Goal: Task Accomplishment & Management: Use online tool/utility

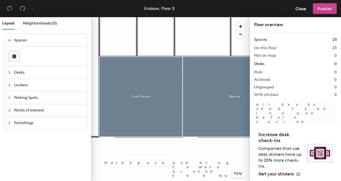
click at [320, 12] on button "Publish" at bounding box center [325, 8] width 24 height 11
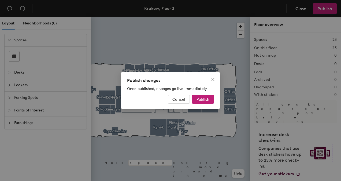
click at [206, 93] on div "Publish changes Once published, changes go live immediately Cancel Publish" at bounding box center [171, 90] width 100 height 37
click at [206, 99] on span "Publish" at bounding box center [203, 99] width 13 height 5
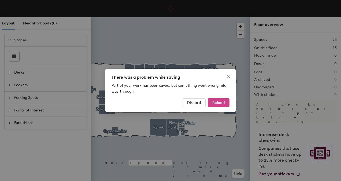
click at [218, 101] on span "Reload" at bounding box center [219, 102] width 13 height 5
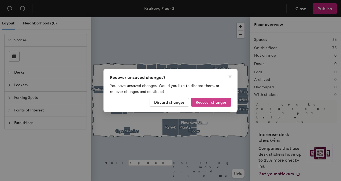
click at [206, 103] on span "Recover changes" at bounding box center [211, 102] width 31 height 5
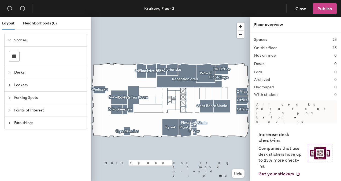
click at [325, 10] on span "Publish" at bounding box center [325, 8] width 15 height 5
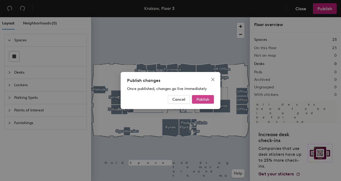
click at [200, 100] on span "Publish" at bounding box center [203, 99] width 13 height 5
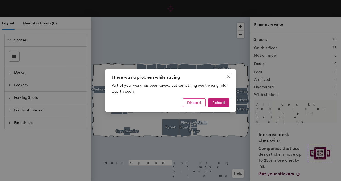
click at [193, 102] on span "Discard" at bounding box center [194, 102] width 14 height 5
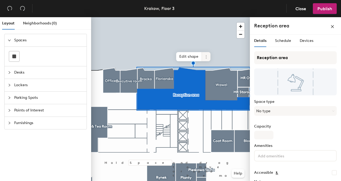
click at [207, 58] on icon at bounding box center [206, 57] width 4 height 4
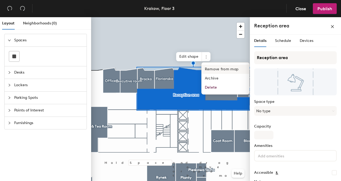
click at [215, 69] on span "Remove from map" at bounding box center [226, 69] width 48 height 9
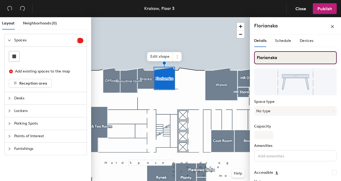
click at [257, 57] on input "Florianska" at bounding box center [295, 57] width 83 height 13
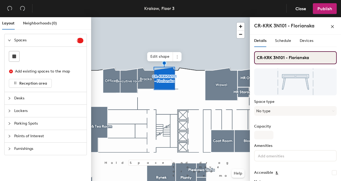
click at [274, 58] on input "CR-KRK 3N101 - Florianska" at bounding box center [295, 57] width 83 height 13
click at [274, 58] on input "CR-KRK -3N101 - Florianska" at bounding box center [295, 57] width 83 height 13
click at [288, 59] on input "CR-KRK-3N101 - Florianska" at bounding box center [295, 57] width 83 height 13
type input "CR-KRK-3N101-Florianska"
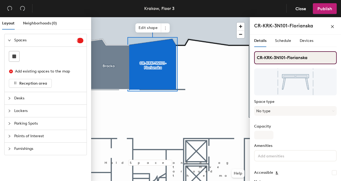
click at [242, 55] on div "Layout Neighborhoods (0) Spaces 1 Add existing spaces to the map Reception area…" at bounding box center [170, 100] width 341 height 166
click at [284, 56] on input "CR-KRK-3N101-Florianska" at bounding box center [295, 57] width 83 height 13
click at [289, 57] on input "CR-KRK-3N101-Florianska" at bounding box center [295, 57] width 83 height 13
click at [244, 57] on div "Layout Neighborhoods (0) Spaces 1 Add existing spaces to the map Reception area…" at bounding box center [170, 100] width 341 height 166
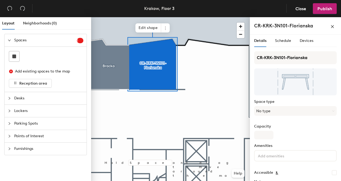
drag, startPoint x: 288, startPoint y: 58, endPoint x: 252, endPoint y: 57, distance: 36.5
click at [117, 17] on div at bounding box center [170, 17] width 159 height 0
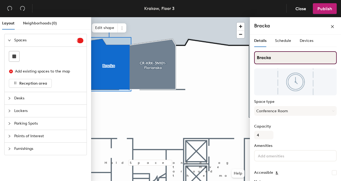
click at [257, 58] on input "Bracka" at bounding box center [295, 57] width 83 height 13
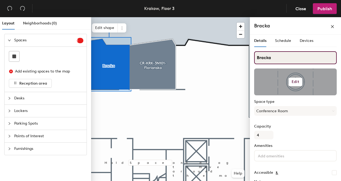
paste input "CR-KRK-3N101-"
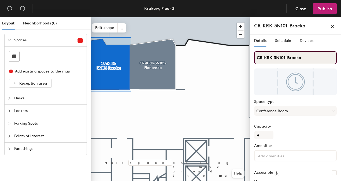
click at [286, 58] on input "CR-KRK-3N101-Bracka" at bounding box center [295, 57] width 83 height 13
type input "CR-KRK-3N102-Bracka"
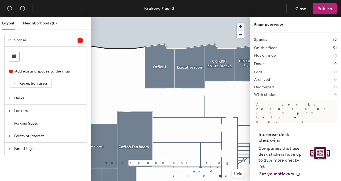
click at [202, 17] on div at bounding box center [170, 17] width 159 height 0
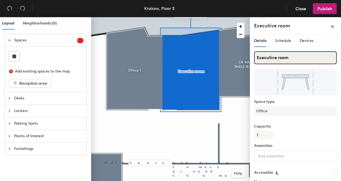
click at [257, 60] on input "Executive room" at bounding box center [295, 57] width 83 height 13
paste input "CR-KRK-3N101-"
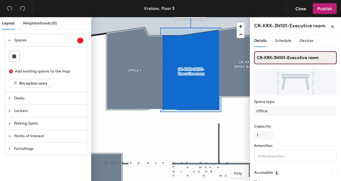
click at [288, 55] on input "CR-KRK-3N101-Executive room" at bounding box center [295, 57] width 83 height 13
click at [286, 58] on input "CR-KRK-3N101-Executive room" at bounding box center [295, 57] width 83 height 13
type input "CR-KRK-3N103-Executive room"
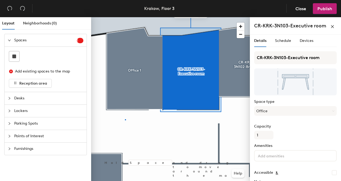
click at [125, 17] on div at bounding box center [170, 17] width 159 height 0
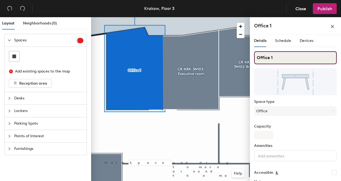
click at [275, 59] on input "Office 1" at bounding box center [295, 57] width 83 height 13
type input "Office"
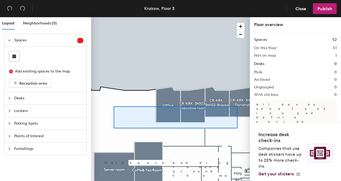
click at [114, 17] on div at bounding box center [170, 17] width 159 height 0
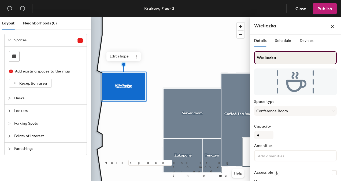
click at [257, 56] on input "Wieliczka" at bounding box center [295, 57] width 83 height 13
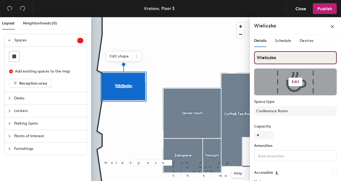
paste input "CR-KRK-3N101-"
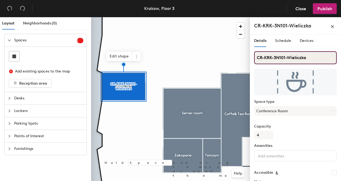
click at [285, 58] on input "CR-KRK-3N101-Wieliczka" at bounding box center [295, 57] width 83 height 13
click at [286, 57] on input "CR-KRK-3N101-Wieliczka" at bounding box center [295, 57] width 83 height 13
type input "CR-KRK-3N127-Wieliczka"
click at [319, 57] on input "CR-KRK-3N127-Wieliczka" at bounding box center [295, 57] width 83 height 13
click at [233, 54] on div "Layout Neighborhoods (0) Spaces 1 Add existing spaces to the map Reception area…" at bounding box center [170, 100] width 341 height 166
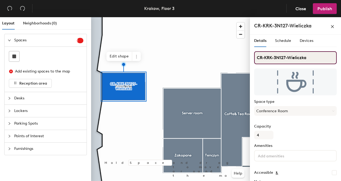
click at [217, 54] on div "Layout Neighborhoods (0) Spaces 1 Add existing spaces to the map Reception area…" at bounding box center [170, 100] width 341 height 166
click at [244, 56] on div "Layout Neighborhoods (0) Spaces 1 Add existing spaces to the map Reception area…" at bounding box center [170, 100] width 341 height 166
drag, startPoint x: 322, startPoint y: 62, endPoint x: 315, endPoint y: 60, distance: 7.3
click at [321, 62] on input "CR-KRK-3N127-Wieliczka" at bounding box center [295, 57] width 83 height 13
type input "CR-KRK-3N127-Wielic"
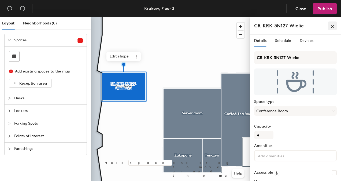
click at [334, 27] on icon "close" at bounding box center [333, 27] width 4 height 4
click at [135, 57] on icon at bounding box center [136, 56] width 4 height 4
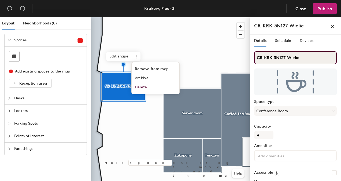
click at [300, 63] on input "CR-KRK-3N127-Wielic" at bounding box center [295, 57] width 83 height 13
drag, startPoint x: 303, startPoint y: 59, endPoint x: 252, endPoint y: 58, distance: 51.3
click at [252, 58] on div "Details Schedule Devices CR-KRK-3N127-Wielic Space type Conference Room Capacit…" at bounding box center [295, 109] width 91 height 148
paste input "zka"
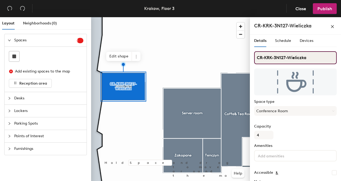
type input "CR-KRK-3N127-Wieliczka"
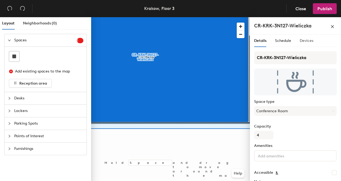
click at [309, 37] on div "Devices" at bounding box center [307, 41] width 14 height 12
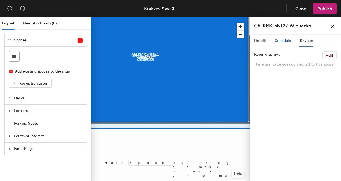
click at [288, 41] on span "Schedule" at bounding box center [283, 40] width 16 height 5
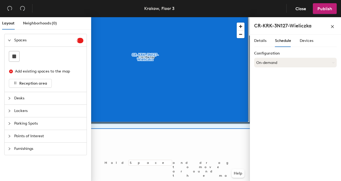
click at [284, 66] on button "On-demand" at bounding box center [295, 63] width 83 height 10
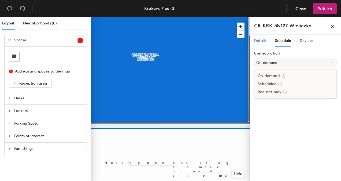
click at [263, 40] on span "Details" at bounding box center [260, 40] width 12 height 5
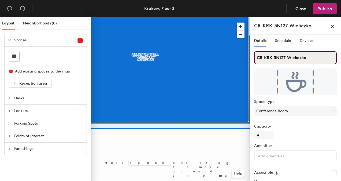
click at [220, 50] on div "Layout Neighborhoods (0) Spaces 1 Add existing spaces to the map Reception area…" at bounding box center [170, 100] width 341 height 166
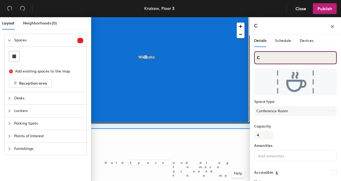
click at [263, 57] on input "C" at bounding box center [295, 57] width 83 height 13
click at [265, 58] on input "C" at bounding box center [295, 57] width 83 height 13
click at [286, 53] on input "C" at bounding box center [295, 57] width 83 height 13
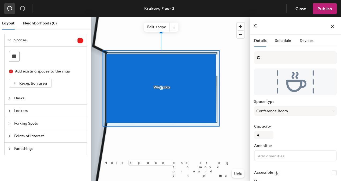
click at [9, 10] on icon "undo" at bounding box center [9, 8] width 5 height 5
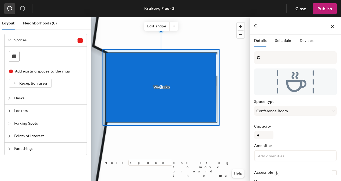
click at [9, 10] on icon "undo" at bounding box center [9, 8] width 5 height 5
type input "CR-KRK-3N127-Wieliczka"
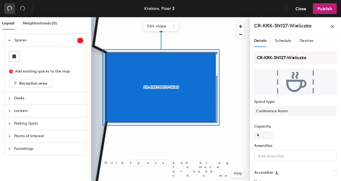
click at [9, 10] on icon "undo" at bounding box center [9, 8] width 5 height 5
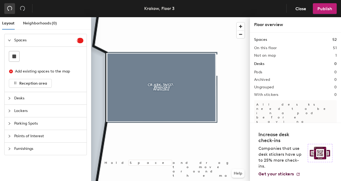
click at [9, 10] on icon "undo" at bounding box center [9, 8] width 5 height 5
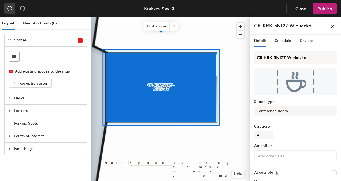
click at [9, 10] on icon "undo" at bounding box center [9, 8] width 5 height 5
type input "CR-KRK-3N127-Wielic"
click at [9, 10] on icon "undo" at bounding box center [9, 8] width 5 height 5
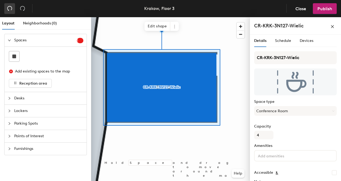
click at [9, 10] on icon "undo" at bounding box center [9, 8] width 5 height 5
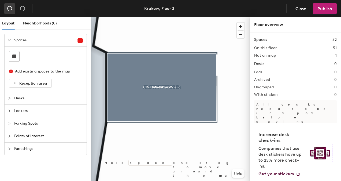
click at [9, 10] on icon "undo" at bounding box center [9, 8] width 5 height 5
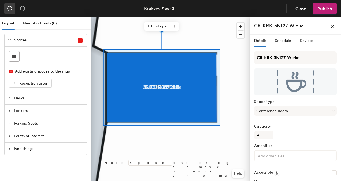
click at [9, 10] on icon "undo" at bounding box center [9, 8] width 5 height 5
type input "CR-KRK-3N127-Wieliczka"
click at [9, 10] on icon "undo" at bounding box center [9, 8] width 5 height 5
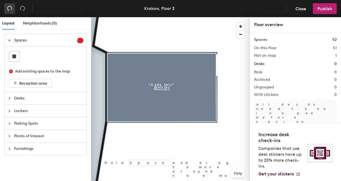
click at [9, 10] on icon "undo" at bounding box center [9, 8] width 5 height 5
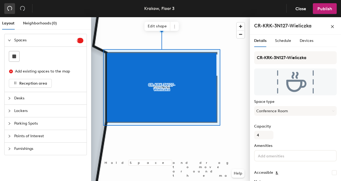
click at [9, 10] on icon "undo" at bounding box center [9, 8] width 5 height 5
type input "Wieliczka"
click at [9, 10] on icon "undo" at bounding box center [9, 8] width 5 height 5
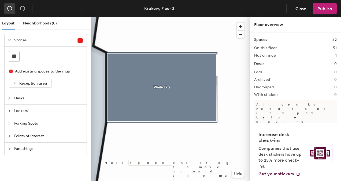
click at [9, 10] on icon "undo" at bounding box center [9, 8] width 5 height 5
click at [10, 7] on icon "undo" at bounding box center [9, 8] width 5 height 5
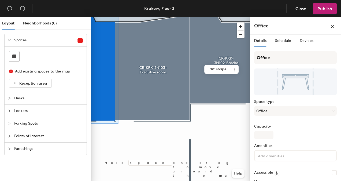
click at [258, 147] on div "Layout Neighborhoods (0) Spaces 1 Add existing spaces to the map Reception area…" at bounding box center [170, 100] width 341 height 166
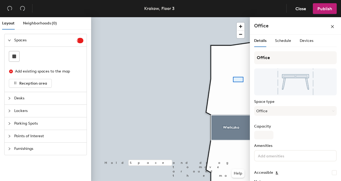
click at [169, 17] on div at bounding box center [170, 17] width 159 height 0
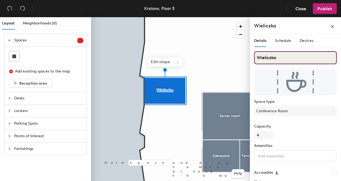
click at [274, 57] on input "Wieliczka" at bounding box center [295, 57] width 83 height 13
click at [242, 54] on div "Layout Neighborhoods (0) Spaces 1 Add existing spaces to the map Reception area…" at bounding box center [170, 100] width 341 height 166
drag, startPoint x: 269, startPoint y: 57, endPoint x: 253, endPoint y: 56, distance: 15.8
click at [253, 56] on div "Details Schedule Devices W Space type Conference Room Capacity 4 Amenities Acce…" at bounding box center [295, 109] width 91 height 148
paste input "CR-KRK-3N127-Wieliczka"
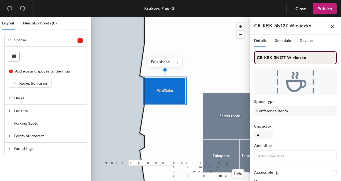
type input "CR-KRK-3N127-Wieliczka"
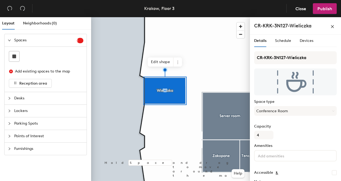
click at [226, 17] on div at bounding box center [170, 17] width 159 height 0
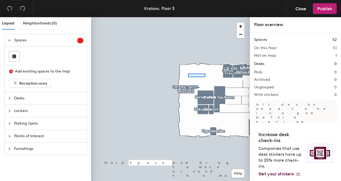
click at [188, 17] on div at bounding box center [170, 17] width 159 height 0
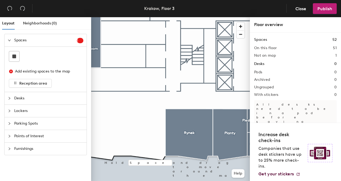
click at [82, 39] on sup "1" at bounding box center [80, 40] width 6 height 5
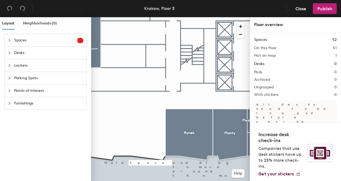
click at [83, 40] on sup "1" at bounding box center [80, 40] width 6 height 5
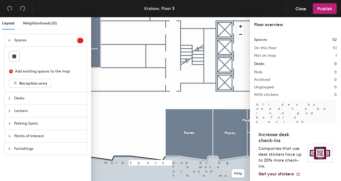
click at [29, 69] on div "Add existing spaces to the map" at bounding box center [47, 71] width 64 height 6
click at [75, 93] on div "Layout Neighborhoods (0) Spaces 1 Add existing spaces to the map Reception area…" at bounding box center [170, 100] width 341 height 166
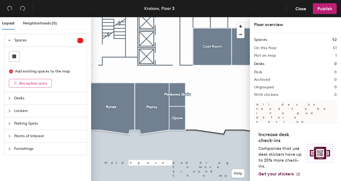
click at [34, 81] on span "Reception area" at bounding box center [33, 83] width 28 height 5
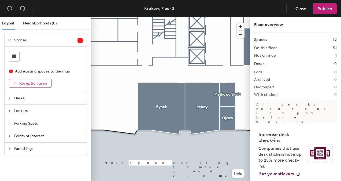
click at [41, 81] on span "Reception area" at bounding box center [33, 83] width 28 height 5
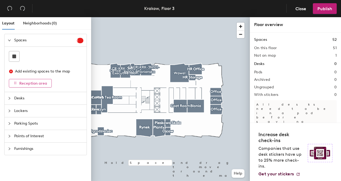
click at [14, 83] on icon "button" at bounding box center [15, 83] width 4 height 4
click at [14, 83] on icon "button" at bounding box center [15, 83] width 2 height 2
click at [11, 70] on icon "close-circle" at bounding box center [11, 71] width 4 height 4
drag, startPoint x: 83, startPoint y: 36, endPoint x: 83, endPoint y: 40, distance: 3.8
click at [83, 38] on div "Spaces 1" at bounding box center [46, 40] width 82 height 12
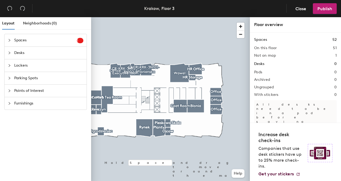
click at [83, 40] on sup "1" at bounding box center [80, 40] width 6 height 5
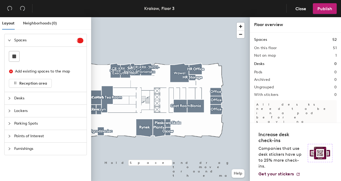
click at [13, 71] on div "Add existing spaces to the map" at bounding box center [46, 71] width 74 height 11
click at [20, 72] on div "Add existing spaces to the map" at bounding box center [47, 71] width 64 height 6
click at [30, 82] on span "Reception area" at bounding box center [33, 83] width 28 height 5
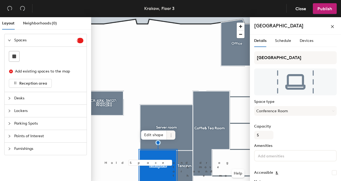
click at [173, 132] on span at bounding box center [171, 134] width 9 height 9
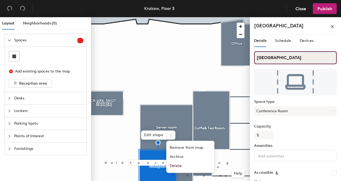
click at [283, 58] on input "Zakopane" at bounding box center [295, 57] width 83 height 13
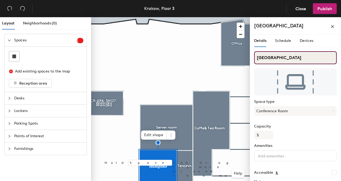
click at [237, 56] on div "Layout Neighborhoods (0) Spaces 1 Add existing spaces to the map Reception area…" at bounding box center [170, 100] width 341 height 166
type input "Z"
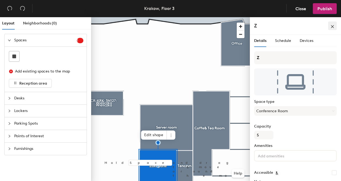
click at [334, 26] on icon "close" at bounding box center [333, 27] width 4 height 4
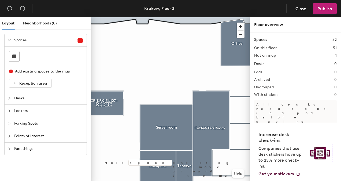
click at [158, 17] on div at bounding box center [170, 17] width 159 height 0
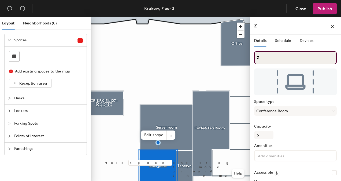
click at [246, 58] on div "Layout Neighborhoods (0) Spaces 1 Add existing spaces to the map Reception area…" at bounding box center [170, 100] width 341 height 166
type input "Z"
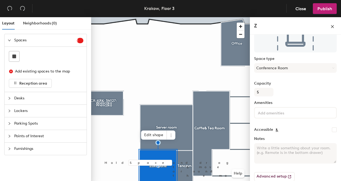
scroll to position [49, 0]
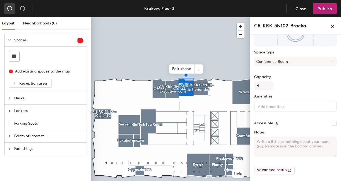
click at [10, 9] on icon "undo" at bounding box center [9, 8] width 5 height 5
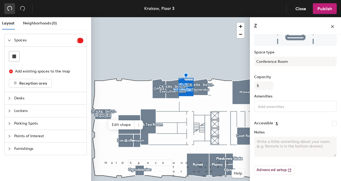
click at [10, 9] on icon "undo" at bounding box center [9, 8] width 5 height 5
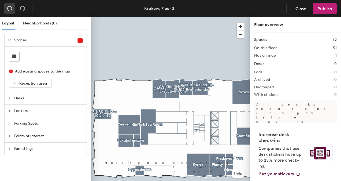
click at [9, 9] on icon "undo" at bounding box center [9, 8] width 5 height 5
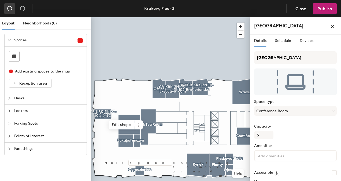
click at [9, 9] on icon "undo" at bounding box center [9, 8] width 5 height 5
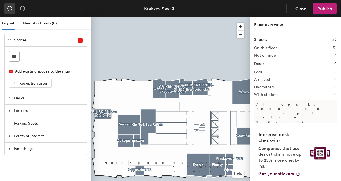
click at [9, 9] on icon "undo" at bounding box center [9, 8] width 5 height 5
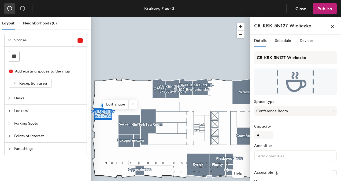
click at [9, 9] on icon "undo" at bounding box center [9, 8] width 5 height 5
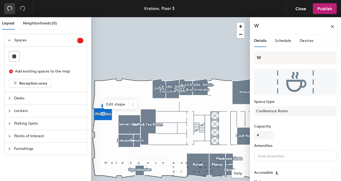
click at [12, 11] on icon "undo" at bounding box center [9, 8] width 5 height 5
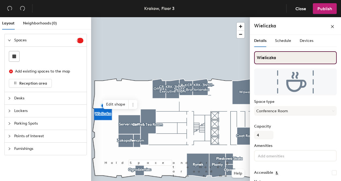
click at [257, 58] on input "Wieliczka" at bounding box center [295, 57] width 83 height 13
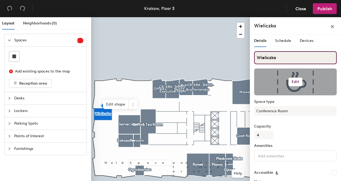
paste input "CR-KRK-3N127-Wieliczka"
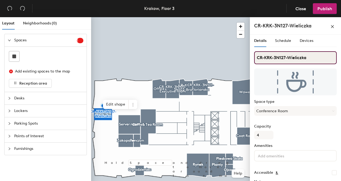
type input "CR-KRK-3N127-Wieliczka"
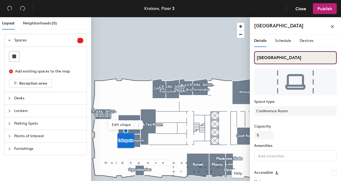
click at [258, 57] on input "Zakopane" at bounding box center [295, 57] width 83 height 13
paste input "CR-KRK-3N127-Wieliczka"
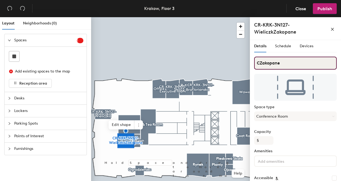
type input "Zakopane"
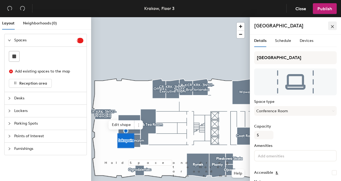
click at [332, 28] on icon "close" at bounding box center [333, 27] width 4 height 4
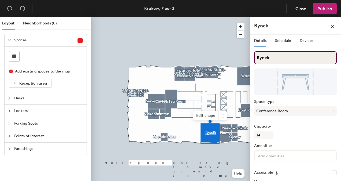
click at [258, 56] on input "Rynek" at bounding box center [295, 57] width 83 height 13
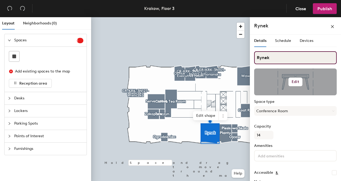
paste input "CR-KRK-3N127-Wieliczka"
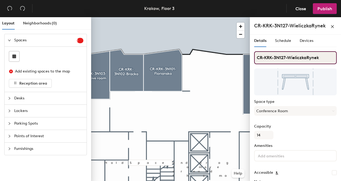
drag, startPoint x: 308, startPoint y: 58, endPoint x: 253, endPoint y: 54, distance: 54.9
click at [253, 54] on div "Details Schedule Devices CR-KRK-3N127-WieliczkaRynek Space type Conference Room…" at bounding box center [295, 109] width 91 height 148
type input "Rynek"
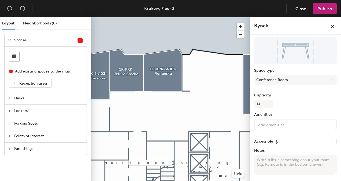
scroll to position [49, 0]
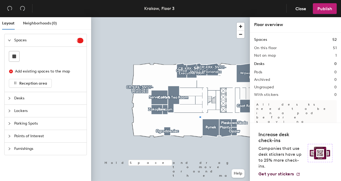
click at [200, 17] on div at bounding box center [170, 17] width 159 height 0
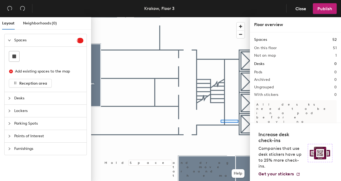
click at [218, 17] on div at bounding box center [170, 17] width 159 height 0
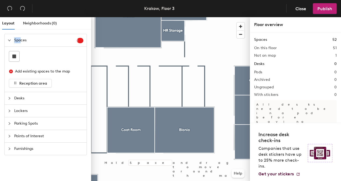
drag, startPoint x: 25, startPoint y: 44, endPoint x: 17, endPoint y: 45, distance: 7.6
click at [17, 45] on div "Layout Neighborhoods (0) Spaces 1 Add existing spaces to the map Reception area…" at bounding box center [45, 100] width 91 height 166
drag, startPoint x: 17, startPoint y: 45, endPoint x: 14, endPoint y: 57, distance: 11.6
click at [14, 57] on rect at bounding box center [14, 56] width 4 height 4
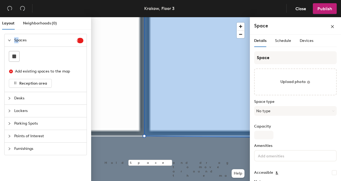
click at [0, 116] on html "Skip navigation Schedule Office People Analytics Visits Deliveries Services Man…" at bounding box center [170, 90] width 341 height 181
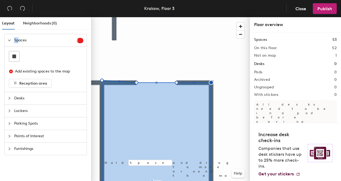
click at [159, 17] on div at bounding box center [170, 17] width 159 height 0
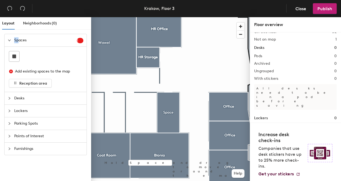
scroll to position [23, 0]
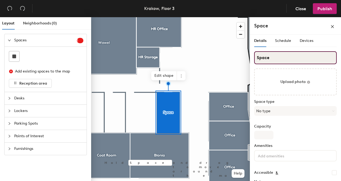
drag, startPoint x: 285, startPoint y: 60, endPoint x: 251, endPoint y: 59, distance: 33.8
click at [251, 59] on div "Details Schedule Devices Space Upload photo Space type No type Capacity Ameniti…" at bounding box center [295, 109] width 91 height 148
type input "Admin Storage"
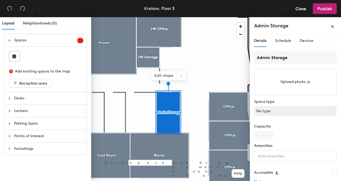
click at [274, 107] on button "No type" at bounding box center [295, 111] width 83 height 10
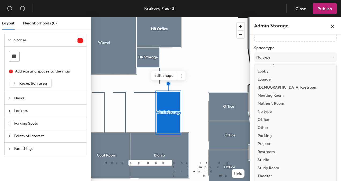
scroll to position [69, 0]
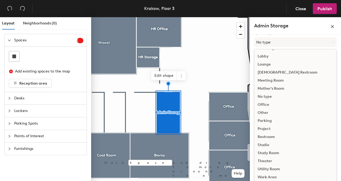
click at [280, 167] on div "Utility Room" at bounding box center [296, 169] width 82 height 8
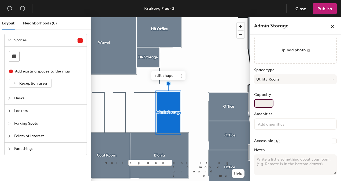
click at [265, 100] on input "Capacity" at bounding box center [263, 103] width 19 height 9
type input "0"
click at [319, 100] on div "Capacity 0" at bounding box center [295, 100] width 83 height 15
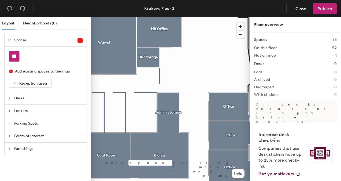
click at [16, 59] on div at bounding box center [14, 56] width 10 height 10
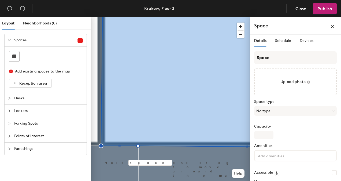
click at [0, 121] on html "Skip navigation Schedule Office People Analytics Visits Deliveries Services Man…" at bounding box center [170, 90] width 341 height 181
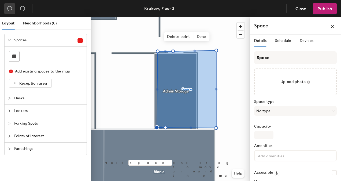
click at [11, 12] on button "button" at bounding box center [9, 8] width 11 height 11
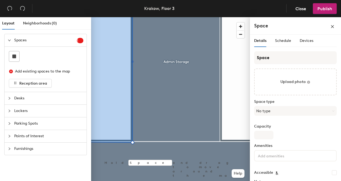
click at [257, 50] on div "Layout Neighborhoods (0) Spaces 1 Add existing spaces to the map Reception area…" at bounding box center [170, 100] width 341 height 166
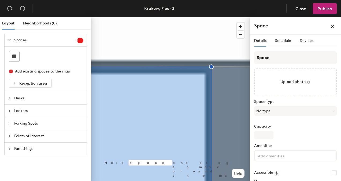
click at [262, 47] on div "Layout Neighborhoods (0) Spaces 1 Add existing spaces to the map Reception area…" at bounding box center [170, 100] width 341 height 166
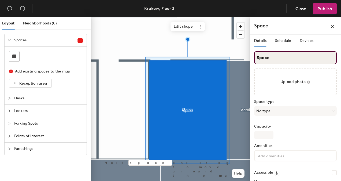
click at [232, 54] on div "Layout Neighborhoods (0) Spaces 1 Add existing spaces to the map Reception area…" at bounding box center [170, 100] width 341 height 166
drag, startPoint x: 261, startPoint y: 56, endPoint x: 257, endPoint y: 57, distance: 4.4
click at [257, 57] on input "S" at bounding box center [295, 57] width 83 height 13
paste input "CR-KRK-3N127-Wieliczka"
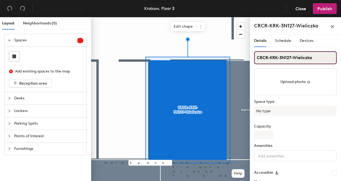
click at [268, 57] on input "CRCR-KRK-3N127-Wieliczka" at bounding box center [295, 57] width 83 height 13
drag, startPoint x: 308, startPoint y: 57, endPoint x: 290, endPoint y: 63, distance: 18.2
click at [290, 63] on input "CR-KRK-3N127-Wieliczka" at bounding box center [295, 57] width 83 height 13
click at [312, 57] on input "CR-KRK-3N127-Grodzka" at bounding box center [295, 57] width 83 height 13
click at [287, 57] on input "CR-KRK-3N127-Grodzka" at bounding box center [295, 57] width 83 height 13
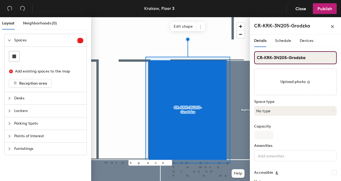
type input "CR-KRK-3N205-Grodzka"
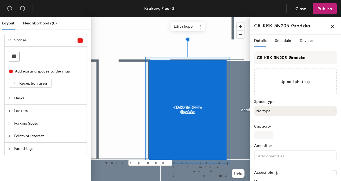
click at [285, 114] on button "No type" at bounding box center [295, 111] width 83 height 10
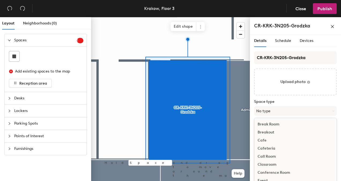
click at [273, 171] on div "Conference Room" at bounding box center [296, 173] width 82 height 8
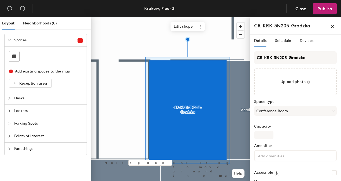
click at [268, 130] on div "Capacity" at bounding box center [295, 131] width 83 height 15
click at [270, 136] on input "Capacity" at bounding box center [263, 135] width 19 height 9
click at [265, 134] on input "Capacity" at bounding box center [263, 135] width 19 height 9
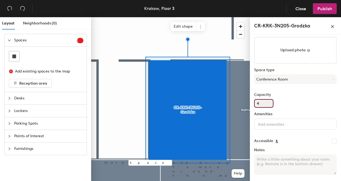
type input "4"
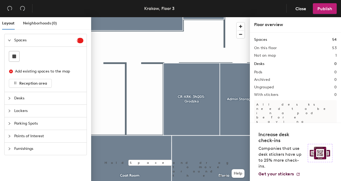
click at [336, 54] on h2 "1" at bounding box center [336, 55] width 1 height 4
drag, startPoint x: 333, startPoint y: 54, endPoint x: 312, endPoint y: 52, distance: 20.7
click at [312, 52] on div "Spaces 54 On this floor 53 Not on map 1 Desks 0 Pods 0 Archived 0 Ungrouped 0 W…" at bounding box center [295, 96] width 83 height 119
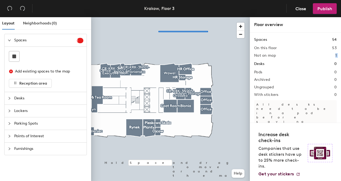
click at [195, 17] on div at bounding box center [170, 17] width 159 height 0
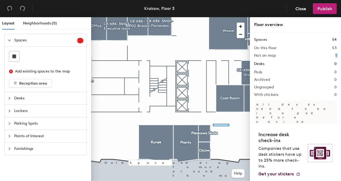
click at [213, 17] on div at bounding box center [170, 17] width 159 height 0
click at [225, 17] on div at bounding box center [170, 17] width 159 height 0
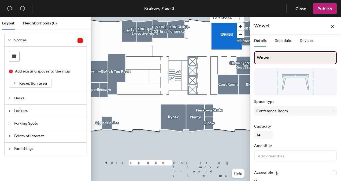
click at [257, 58] on input "Wawel" at bounding box center [295, 57] width 83 height 13
paste input "CR-KRK-3N127-Wieliczka"
click at [286, 57] on input "CR-KRK-3N127-Wawel" at bounding box center [295, 57] width 83 height 13
type input "CR-KRK-3N202-Wawel"
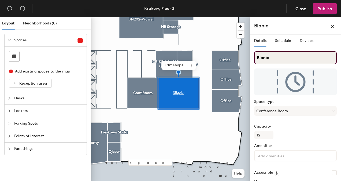
click at [258, 59] on input "Blonia" at bounding box center [295, 57] width 83 height 13
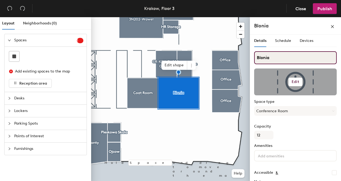
paste input "CR-KRK-3N127-Wieliczka"
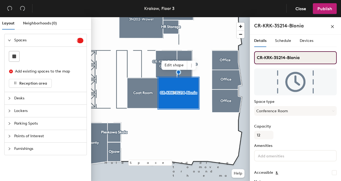
type input "CR-KRK-3S214-Blonia"
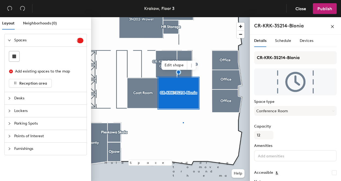
click at [183, 17] on div at bounding box center [170, 17] width 159 height 0
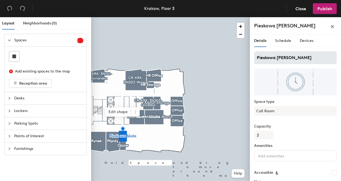
click at [98, 17] on div at bounding box center [170, 17] width 159 height 0
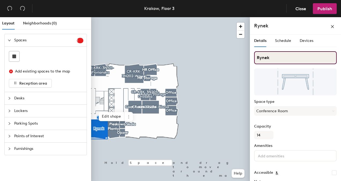
click at [280, 55] on input "Rynek" at bounding box center [295, 57] width 83 height 13
click at [227, 50] on div "Layout Neighborhoods (0) Spaces 1 Add existing spaces to the map Reception area…" at bounding box center [170, 100] width 341 height 166
drag, startPoint x: 263, startPoint y: 56, endPoint x: 252, endPoint y: 58, distance: 10.5
click at [252, 58] on div "Details Schedule Devices c Space type Conference Room Capacity 14 Amenities Acc…" at bounding box center [295, 109] width 91 height 148
type input "c"
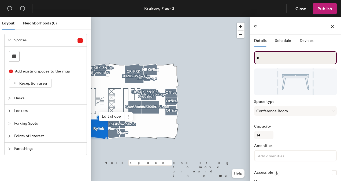
drag, startPoint x: 271, startPoint y: 56, endPoint x: 252, endPoint y: 61, distance: 19.7
click at [252, 61] on div "Details Schedule Devices c Space type Conference Room Capacity 14 Amenities Acc…" at bounding box center [295, 109] width 91 height 148
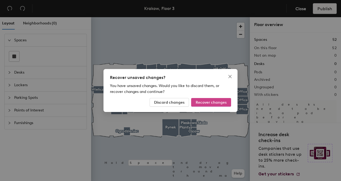
click at [209, 103] on span "Recover changes" at bounding box center [211, 102] width 31 height 5
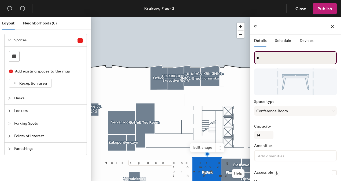
click at [262, 60] on input "c" at bounding box center [295, 57] width 83 height 13
type input "c"
click at [239, 56] on div "Layout Neighborhoods (0) Spaces 1 Add existing spaces to the map Reception area…" at bounding box center [170, 100] width 341 height 166
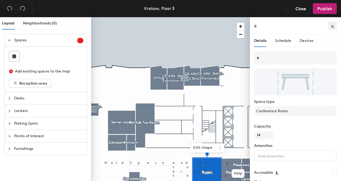
click at [332, 25] on icon "close" at bounding box center [333, 27] width 4 height 4
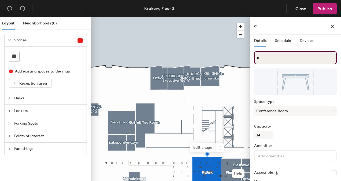
click at [270, 57] on input "c" at bounding box center [295, 57] width 83 height 13
click at [245, 58] on div "Layout Neighborhoods (0) Spaces 1 Add existing spaces to the map Reception area…" at bounding box center [170, 100] width 341 height 166
type input "Rynek"
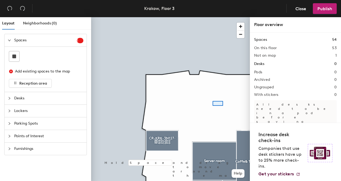
drag, startPoint x: 265, startPoint y: 60, endPoint x: 208, endPoint y: 99, distance: 69.3
click at [208, 17] on div at bounding box center [170, 17] width 159 height 0
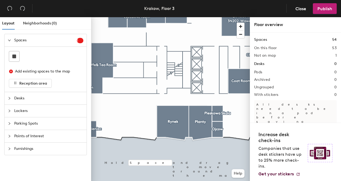
click at [12, 134] on div at bounding box center [11, 136] width 6 height 6
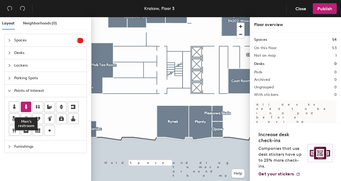
click at [27, 109] on icon at bounding box center [26, 107] width 6 height 6
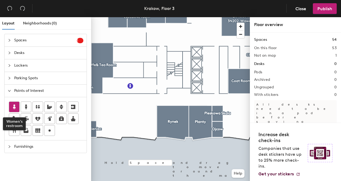
click at [16, 105] on icon at bounding box center [14, 107] width 6 height 6
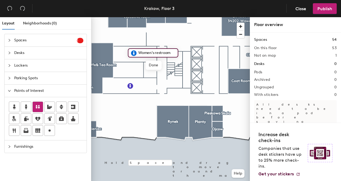
click at [37, 107] on icon at bounding box center [38, 107] width 6 height 6
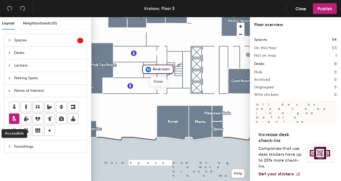
click at [17, 118] on icon at bounding box center [14, 118] width 6 height 6
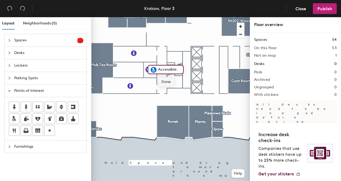
click at [163, 80] on span "Done" at bounding box center [166, 81] width 16 height 9
click at [149, 80] on span "Edit" at bounding box center [156, 81] width 14 height 9
click at [131, 17] on div at bounding box center [170, 17] width 159 height 0
click at [165, 84] on div "Layout Neighborhoods (0) Spaces 1 Add existing spaces to the map Reception area…" at bounding box center [170, 100] width 341 height 166
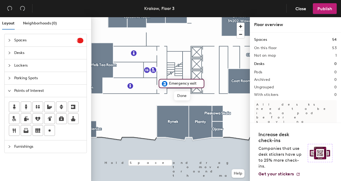
click at [138, 17] on div at bounding box center [170, 17] width 159 height 0
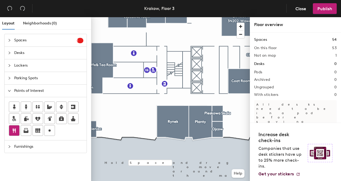
click at [14, 130] on icon at bounding box center [14, 130] width 3 height 5
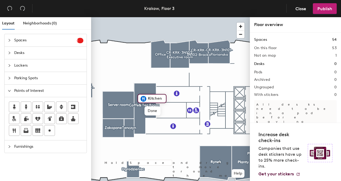
click at [154, 17] on div at bounding box center [170, 17] width 159 height 0
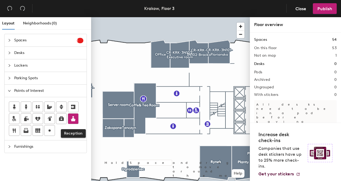
click at [71, 116] on icon at bounding box center [73, 118] width 6 height 6
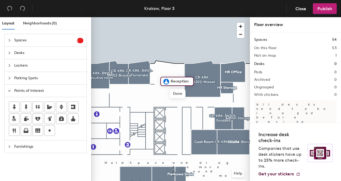
click at [62, 163] on div "Spaces 1 Add existing spaces to the map Reception area Desks Lockers Parking Sp…" at bounding box center [45, 108] width 91 height 149
click at [64, 107] on div at bounding box center [61, 107] width 10 height 10
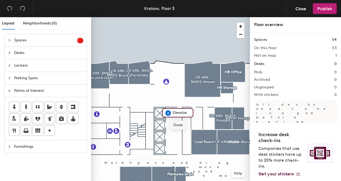
click at [177, 126] on span "Done" at bounding box center [178, 124] width 16 height 9
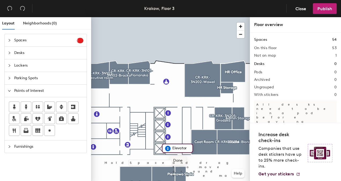
click at [180, 162] on span "Done" at bounding box center [178, 160] width 16 height 9
click at [171, 159] on span "Edit" at bounding box center [170, 160] width 14 height 9
click at [174, 146] on input "Elevator" at bounding box center [180, 148] width 19 height 8
click at [173, 148] on input "Elevator" at bounding box center [180, 148] width 19 height 8
click at [174, 148] on input "Elevator" at bounding box center [180, 148] width 19 height 8
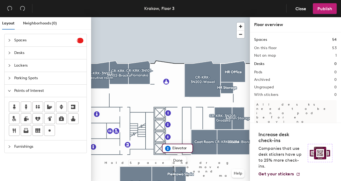
click at [173, 149] on input "Elevator" at bounding box center [180, 148] width 19 height 8
type input "Service Elevator"
click at [168, 17] on div at bounding box center [170, 17] width 159 height 0
click at [173, 17] on div at bounding box center [170, 17] width 159 height 0
click at [167, 17] on div at bounding box center [170, 17] width 159 height 0
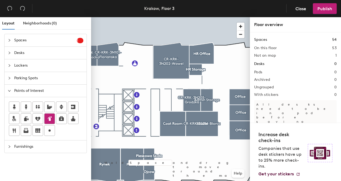
click at [50, 117] on icon at bounding box center [49, 118] width 6 height 6
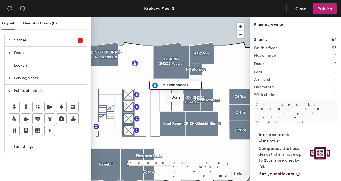
click at [176, 96] on span "Done" at bounding box center [176, 97] width 16 height 9
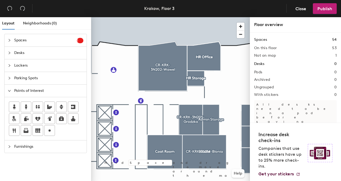
click at [103, 133] on div "Layout Neighborhoods (0) Spaces 1 Add existing spaces to the map Reception area…" at bounding box center [170, 100] width 341 height 166
click at [103, 133] on img at bounding box center [103, 133] width 6 height 6
click at [109, 144] on span "Done" at bounding box center [112, 144] width 16 height 9
click at [175, 109] on div "Layout Neighborhoods (0) Spaces 1 Add existing spaces to the map Reception area…" at bounding box center [170, 100] width 341 height 166
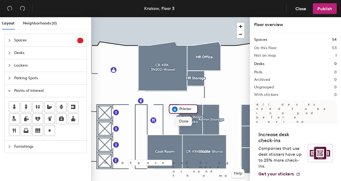
click at [187, 122] on span "Done" at bounding box center [184, 121] width 16 height 9
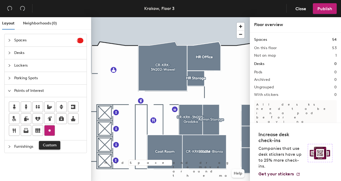
click at [49, 130] on icon at bounding box center [49, 130] width 6 height 6
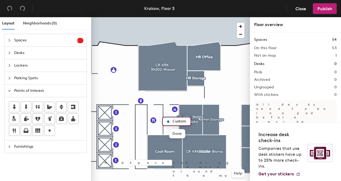
drag, startPoint x: 186, startPoint y: 121, endPoint x: 190, endPoint y: 125, distance: 5.9
click at [186, 121] on input "Custom" at bounding box center [179, 122] width 17 height 8
click at [188, 121] on input "Custom" at bounding box center [179, 122] width 17 height 8
type input "C"
type input "Mail Room"
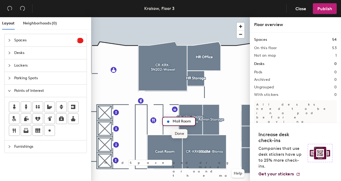
click at [184, 136] on span "Done" at bounding box center [180, 133] width 16 height 9
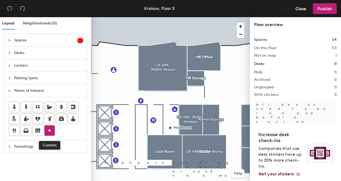
click at [50, 129] on icon at bounding box center [49, 130] width 6 height 6
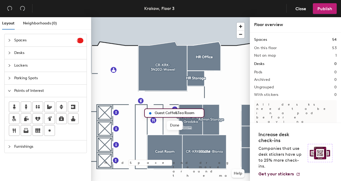
type input "Guest Coffe&Tea Room"
click at [246, 17] on div at bounding box center [170, 17] width 159 height 0
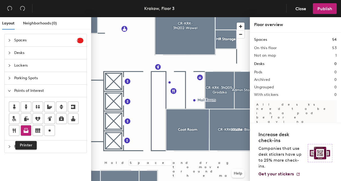
click at [26, 128] on icon at bounding box center [26, 130] width 6 height 6
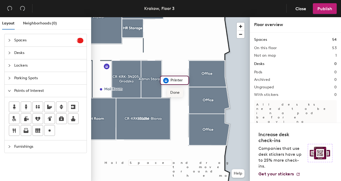
click at [179, 92] on span "Done" at bounding box center [175, 92] width 16 height 9
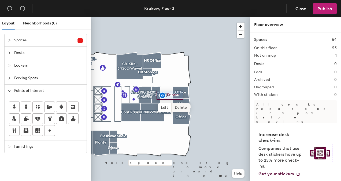
click at [197, 17] on div at bounding box center [170, 17] width 159 height 0
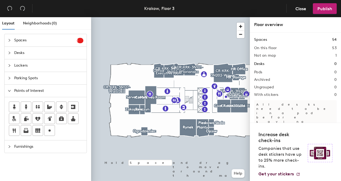
click at [12, 67] on div at bounding box center [11, 66] width 6 height 6
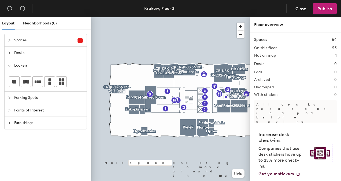
click at [31, 121] on span "Furnishings" at bounding box center [48, 123] width 69 height 12
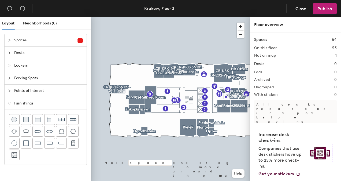
click at [26, 65] on span "Lockers" at bounding box center [48, 65] width 69 height 12
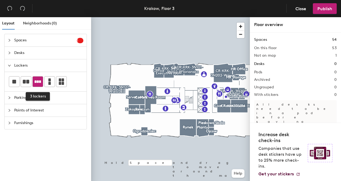
click at [37, 85] on div at bounding box center [38, 81] width 10 height 10
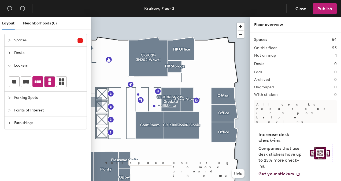
click at [49, 82] on icon at bounding box center [50, 81] width 2 height 6
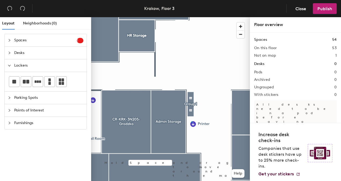
click at [192, 17] on div at bounding box center [170, 17] width 159 height 0
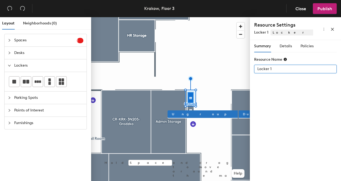
click at [277, 65] on input "Locker 1" at bounding box center [295, 69] width 83 height 9
click at [284, 68] on input "Locker 1" at bounding box center [295, 69] width 83 height 9
click at [275, 71] on input "Locker 1" at bounding box center [295, 69] width 83 height 9
click at [276, 68] on input "Locker 1" at bounding box center [295, 69] width 83 height 9
type input "Locker 1"
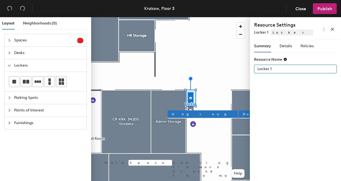
click at [273, 70] on input "Locker 1" at bounding box center [295, 69] width 83 height 9
click at [272, 69] on input "Locker 1" at bounding box center [295, 69] width 83 height 9
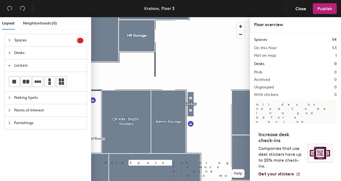
click at [26, 122] on span "Furnishings" at bounding box center [48, 123] width 69 height 12
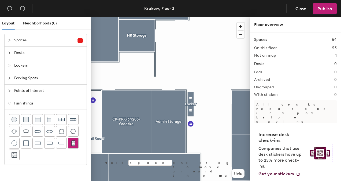
click at [73, 143] on img at bounding box center [73, 142] width 5 height 5
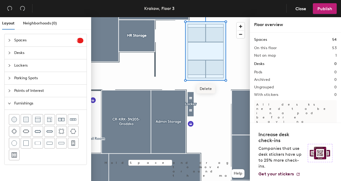
click at [212, 90] on span "Delete" at bounding box center [206, 88] width 19 height 9
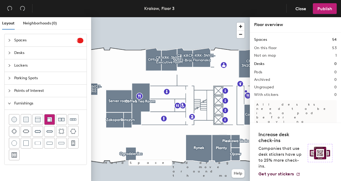
click at [50, 118] on img at bounding box center [49, 119] width 5 height 5
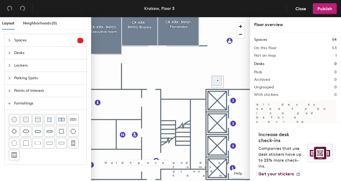
click at [218, 17] on div at bounding box center [170, 17] width 159 height 0
click at [26, 143] on img at bounding box center [25, 142] width 5 height 5
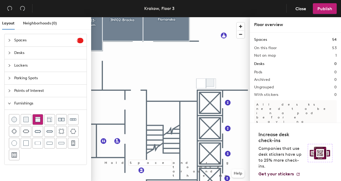
click at [38, 121] on img at bounding box center [37, 119] width 5 height 5
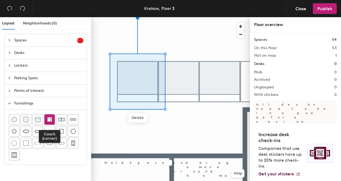
click at [47, 119] on img at bounding box center [49, 119] width 5 height 5
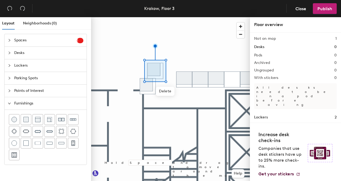
scroll to position [23, 0]
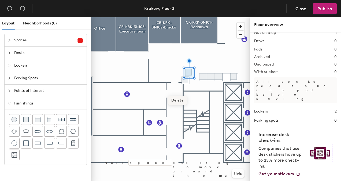
click at [178, 101] on span "Delete" at bounding box center [177, 100] width 19 height 9
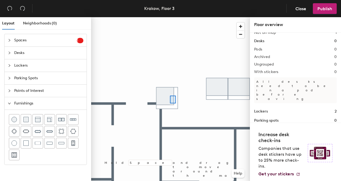
click at [170, 17] on div at bounding box center [170, 17] width 159 height 0
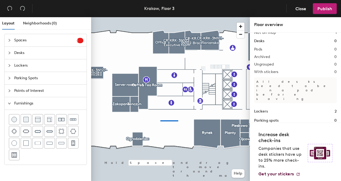
click at [160, 17] on div at bounding box center [170, 17] width 159 height 0
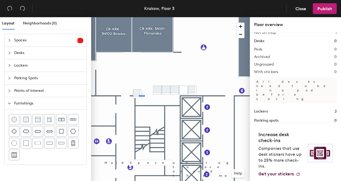
click at [131, 17] on div at bounding box center [170, 17] width 159 height 0
click at [211, 17] on div at bounding box center [170, 17] width 159 height 0
click at [141, 17] on div at bounding box center [170, 17] width 159 height 0
click at [131, 17] on div at bounding box center [170, 17] width 159 height 0
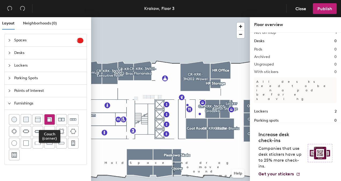
click at [52, 119] on div at bounding box center [50, 119] width 10 height 10
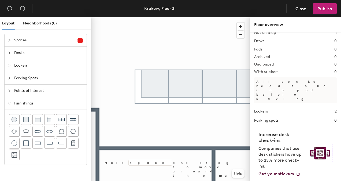
click at [77, 126] on div "Layout Neighborhoods (0) Spaces 1 Add existing spaces to the map Reception area…" at bounding box center [170, 100] width 341 height 166
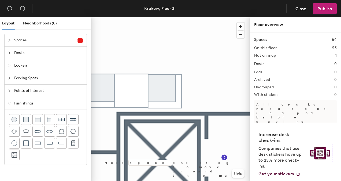
scroll to position [23, 0]
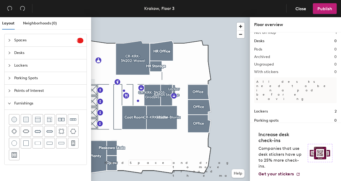
click at [21, 53] on span "Desks" at bounding box center [48, 53] width 69 height 12
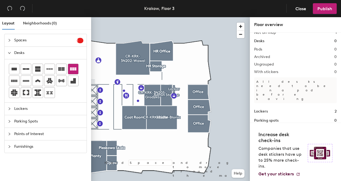
click at [75, 67] on icon at bounding box center [73, 68] width 6 height 3
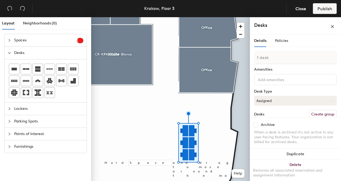
type input "1 desk"
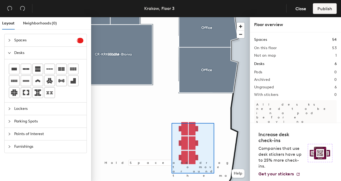
click at [159, 17] on div at bounding box center [170, 17] width 159 height 0
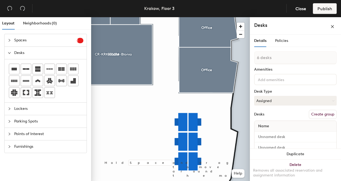
click at [213, 181] on html "Skip navigation Schedule Office People Analytics Visits Deliveries Services Man…" at bounding box center [170, 90] width 341 height 181
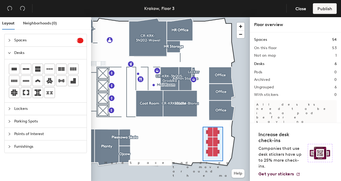
click at [203, 17] on div at bounding box center [170, 17] width 159 height 0
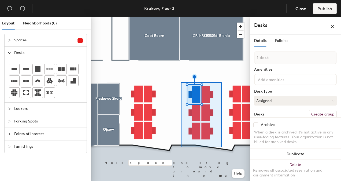
click at [181, 17] on div at bounding box center [170, 17] width 159 height 0
type input "6 desks"
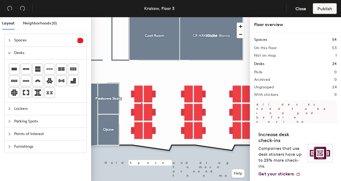
click at [142, 17] on div at bounding box center [170, 17] width 159 height 0
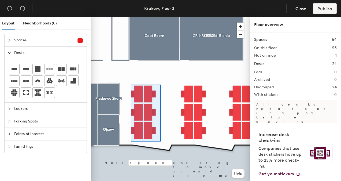
click at [131, 17] on div at bounding box center [170, 17] width 159 height 0
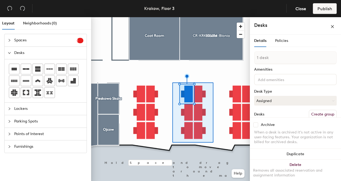
type input "6 desks"
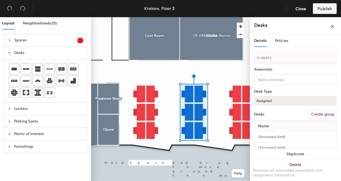
click at [223, 17] on div at bounding box center [170, 17] width 159 height 0
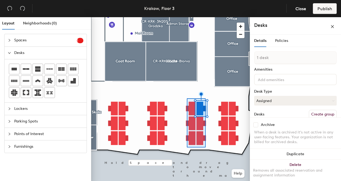
click at [187, 17] on div at bounding box center [170, 17] width 159 height 0
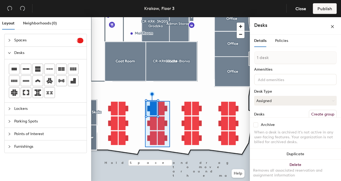
click at [145, 17] on div at bounding box center [170, 17] width 159 height 0
type input "6 desks"
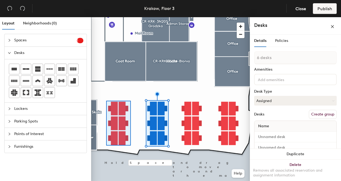
click at [106, 17] on div at bounding box center [170, 17] width 159 height 0
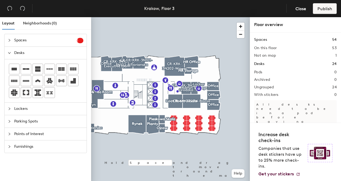
click at [199, 17] on div at bounding box center [170, 17] width 159 height 0
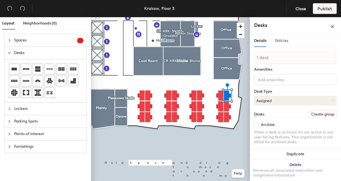
click at [285, 38] on div "Policies" at bounding box center [281, 41] width 13 height 12
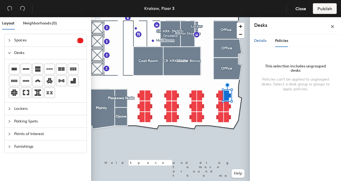
click at [258, 40] on span "Details" at bounding box center [260, 40] width 12 height 5
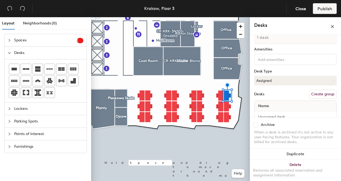
scroll to position [32, 0]
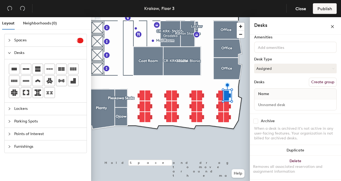
click at [312, 82] on button "Create group" at bounding box center [323, 82] width 28 height 9
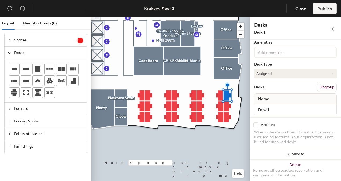
scroll to position [0, 0]
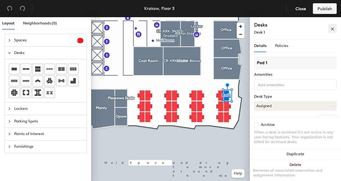
click at [331, 27] on icon "close" at bounding box center [333, 29] width 4 height 4
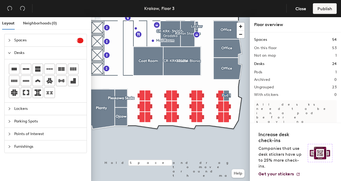
click at [225, 17] on div at bounding box center [170, 17] width 159 height 0
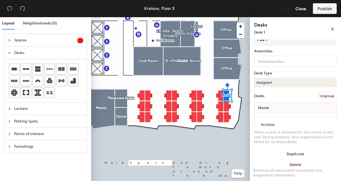
scroll to position [37, 0]
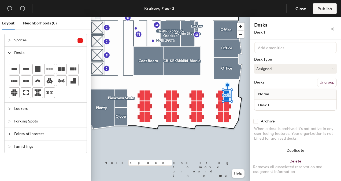
click at [317, 84] on button "Ungroup" at bounding box center [327, 82] width 20 height 9
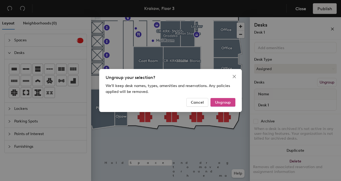
click at [232, 102] on button "Ungroup" at bounding box center [223, 102] width 25 height 9
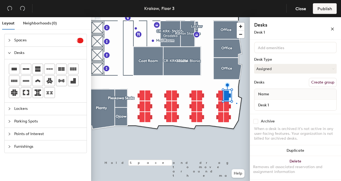
click at [237, 17] on div at bounding box center [170, 17] width 159 height 0
click at [276, 67] on button "Assigned" at bounding box center [295, 69] width 83 height 10
